Goal: Information Seeking & Learning: Learn about a topic

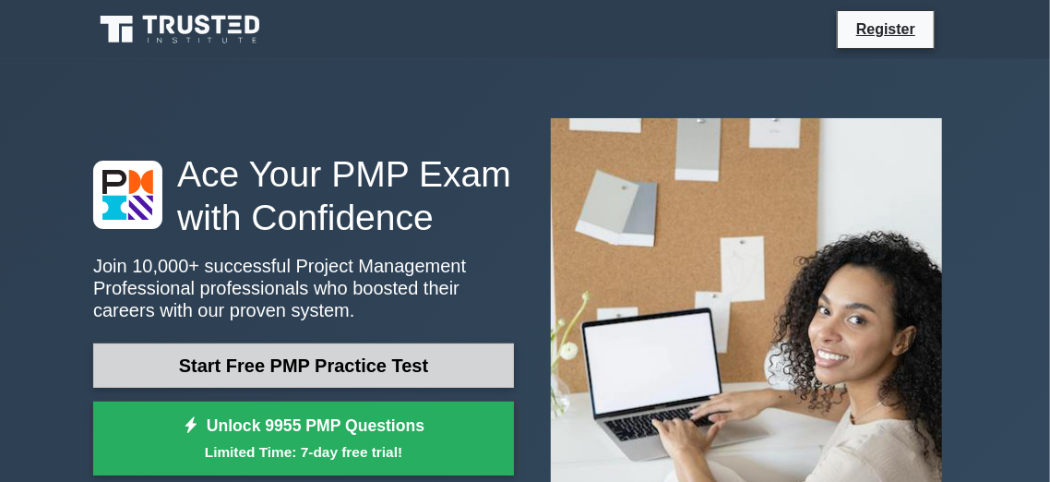
click at [399, 350] on link "Start Free PMP Practice Test" at bounding box center [303, 365] width 421 height 44
